Goal: Ask a question

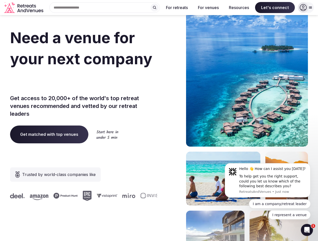
click at [159, 121] on div "Need a venue for your next company retreat? Get access to 20,000+ of the world'…" at bounding box center [159, 150] width 298 height 303
click at [105, 8] on div "Search Popular Destinations [GEOGRAPHIC_DATA], [GEOGRAPHIC_DATA] [GEOGRAPHIC_DA…" at bounding box center [102, 7] width 114 height 11
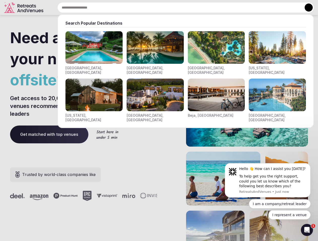
click at [154, 8] on input "text" at bounding box center [185, 7] width 256 height 11
click at [177, 8] on input "text" at bounding box center [185, 7] width 256 height 11
click at [208, 8] on input "text" at bounding box center [185, 7] width 256 height 11
click at [239, 8] on input "text" at bounding box center [185, 7] width 256 height 11
click at [275, 8] on input "text" at bounding box center [185, 7] width 256 height 11
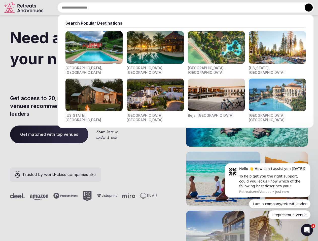
click at [306, 8] on button at bounding box center [308, 8] width 8 height 8
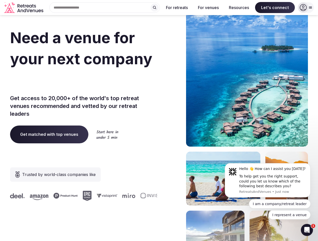
click at [267, 181] on div "To help get you the right support, could you let us know which of the following…" at bounding box center [272, 181] width 67 height 15
